Goal: Check status

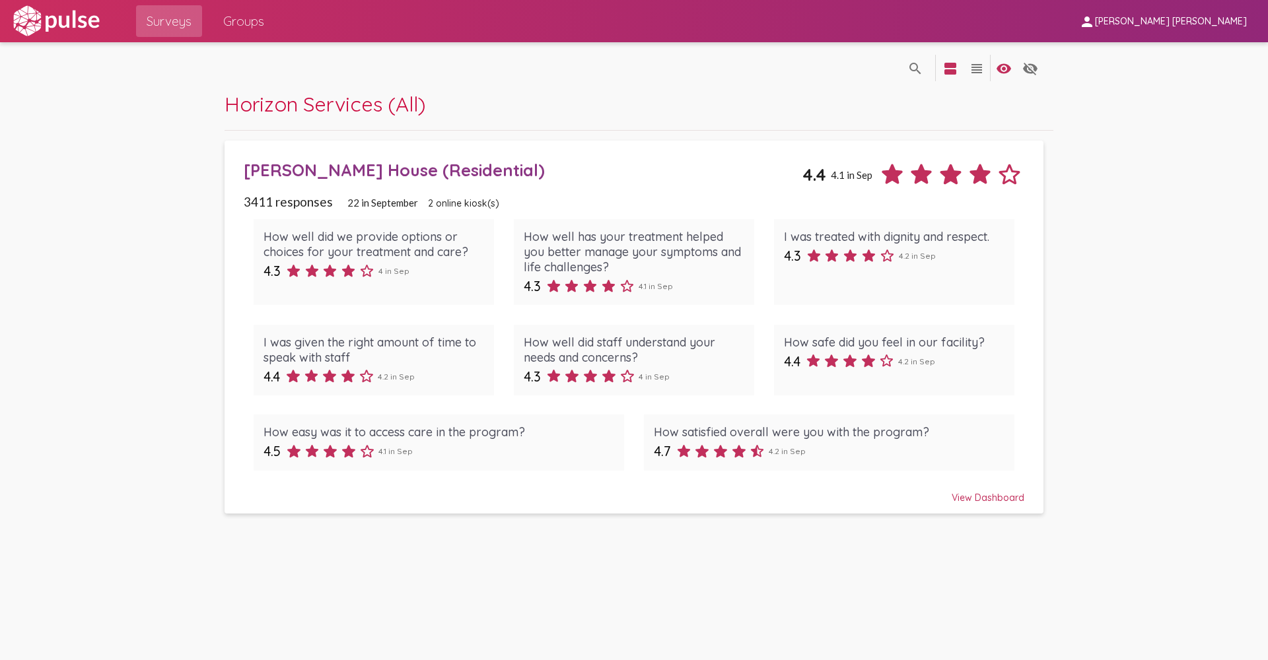
click at [982, 509] on link "[PERSON_NAME] House (Residential) 4.4 4.1 in [DATE] responses 22 in [DATE] onli…" at bounding box center [635, 328] width 820 height 374
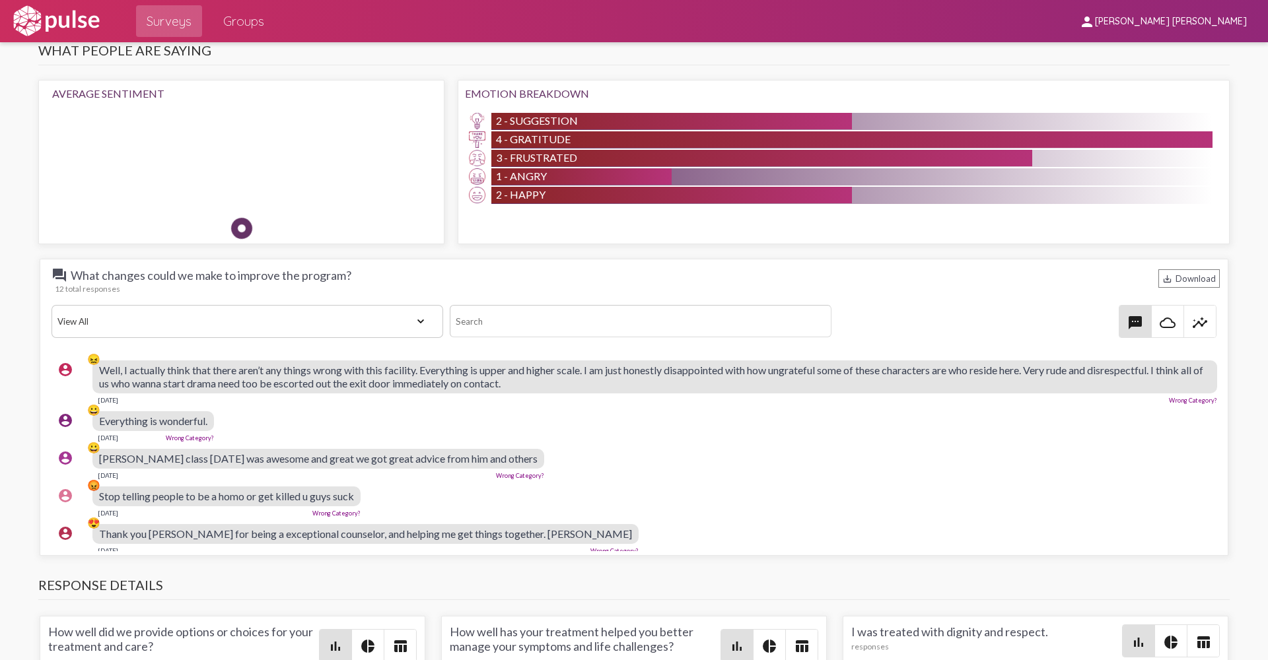
scroll to position [859, 0]
